Goal: Entertainment & Leisure: Consume media (video, audio)

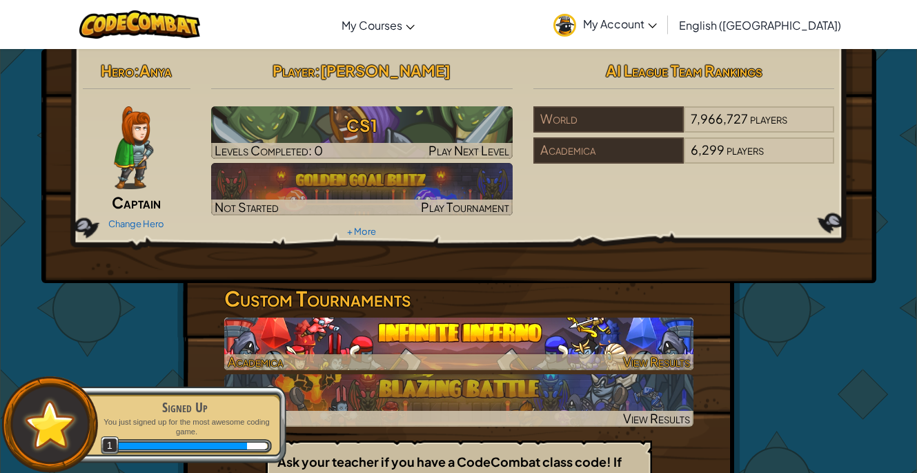
click at [572, 347] on img at bounding box center [458, 343] width 469 height 52
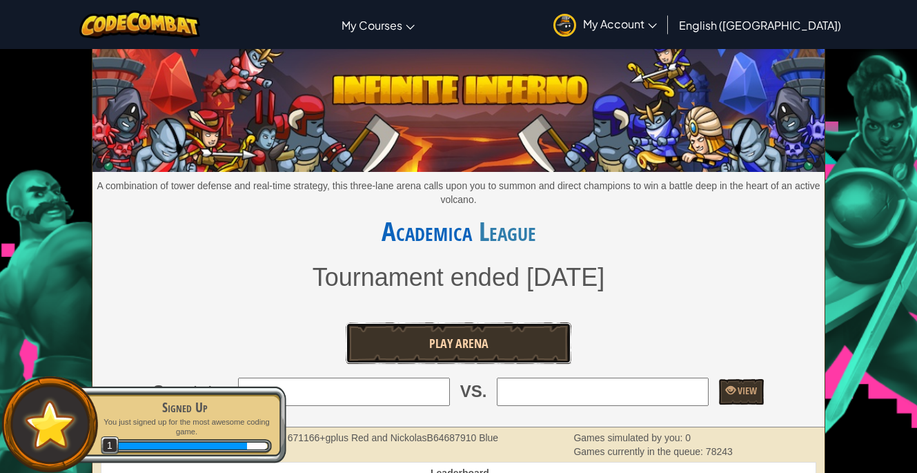
click at [504, 342] on link "Play Arena" at bounding box center [459, 342] width 226 height 41
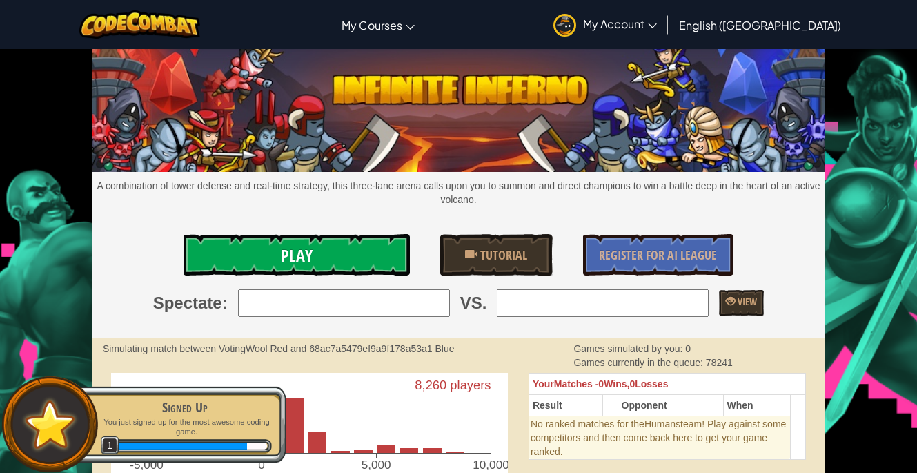
click at [357, 251] on link "Play" at bounding box center [297, 254] width 226 height 41
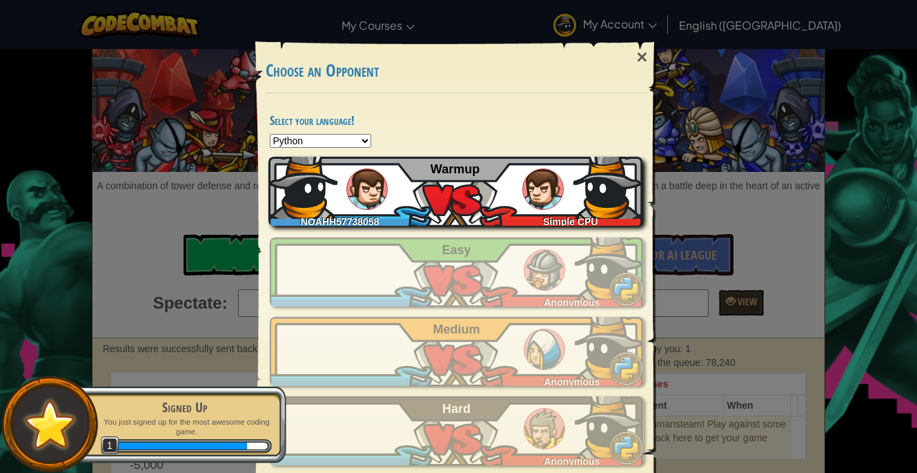
click at [418, 202] on div "NOAHH57738058 Simple CPU Warmup" at bounding box center [455, 191] width 374 height 69
